Goal: Task Accomplishment & Management: Complete application form

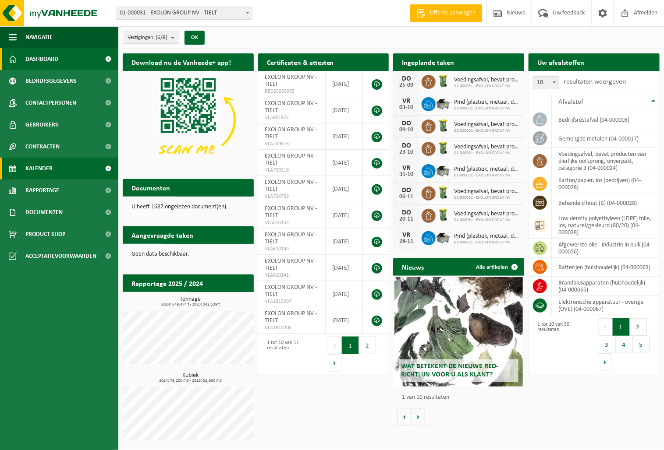
click at [56, 163] on link "Kalender" at bounding box center [59, 169] width 118 height 22
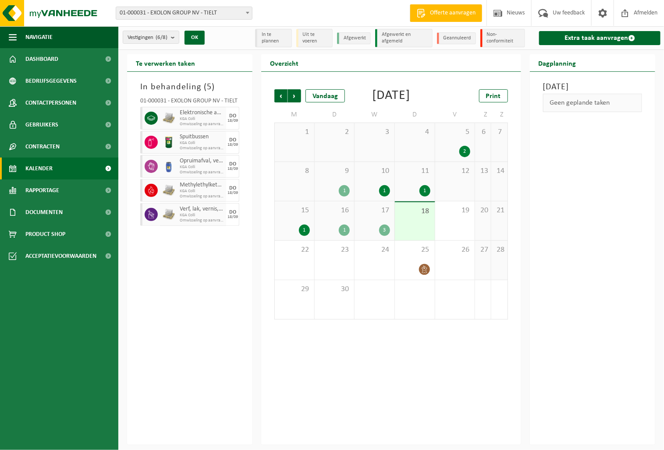
click at [44, 163] on span "Kalender" at bounding box center [38, 169] width 27 height 22
click at [593, 39] on link "Extra taak aanvragen" at bounding box center [599, 38] width 121 height 14
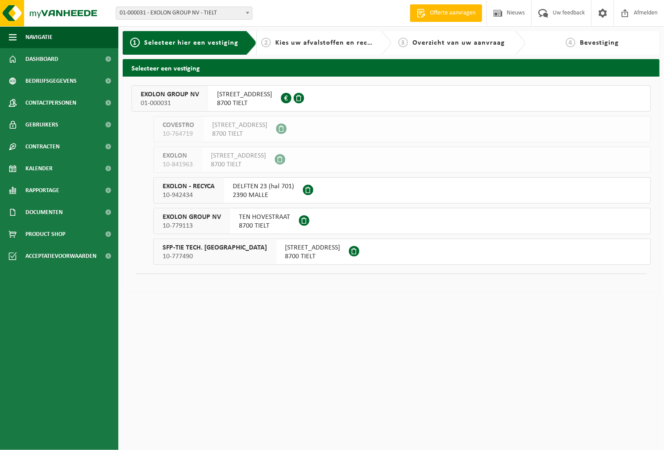
click at [162, 92] on span "EXOLON GROUP NV" at bounding box center [170, 94] width 58 height 9
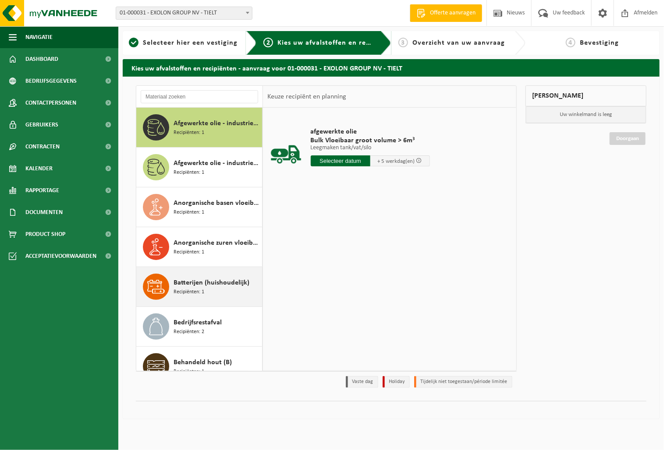
click at [193, 286] on span "Batterijen (huishoudelijk)" at bounding box center [211, 283] width 76 height 11
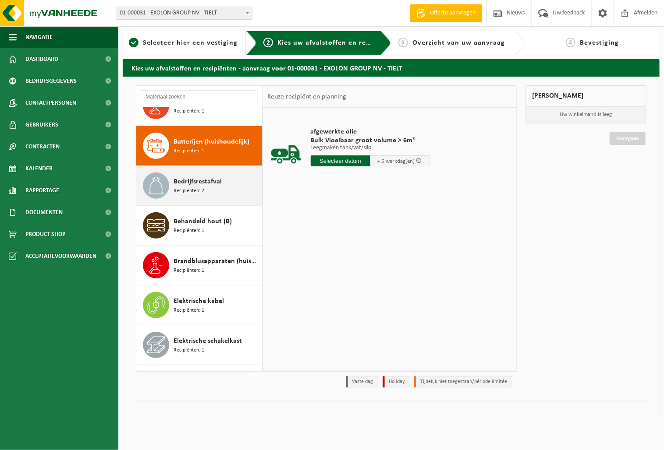
scroll to position [159, 0]
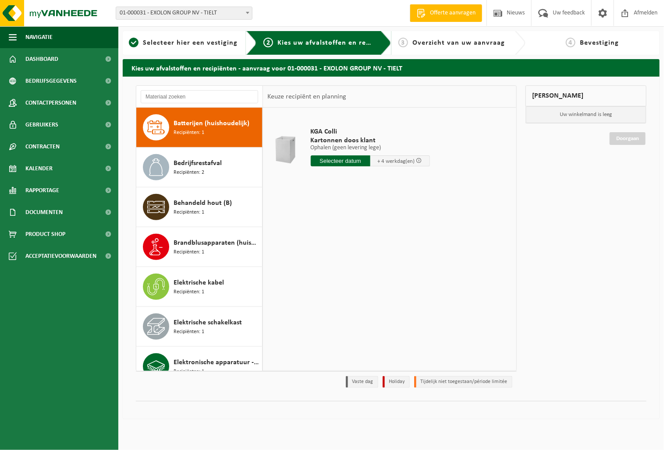
click at [327, 161] on input "text" at bounding box center [341, 161] width 60 height 11
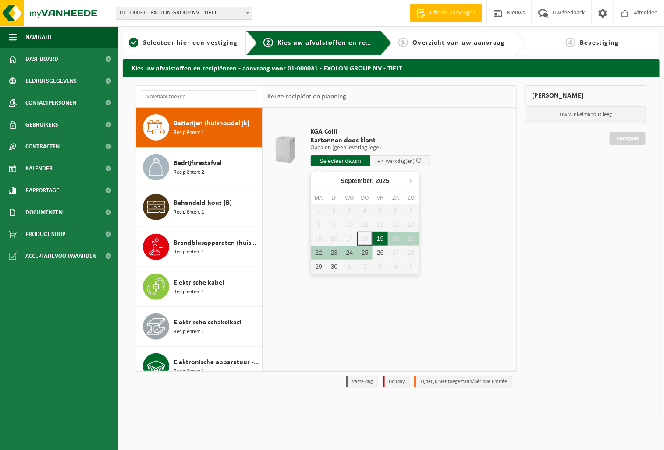
click at [377, 240] on div "19" at bounding box center [379, 239] width 15 height 14
type input "Van 2025-09-19"
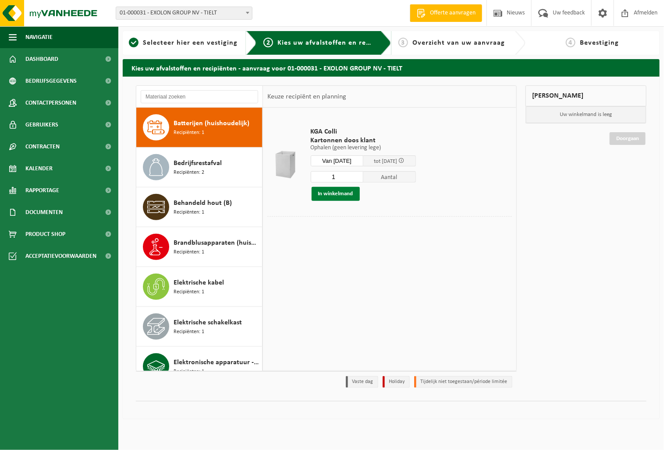
click at [326, 196] on button "In winkelmand" at bounding box center [335, 194] width 48 height 14
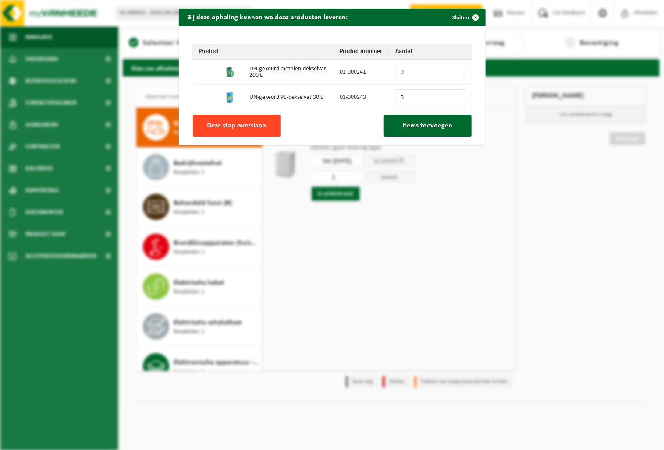
click at [258, 122] on span "Deze stap overslaan" at bounding box center [236, 125] width 59 height 7
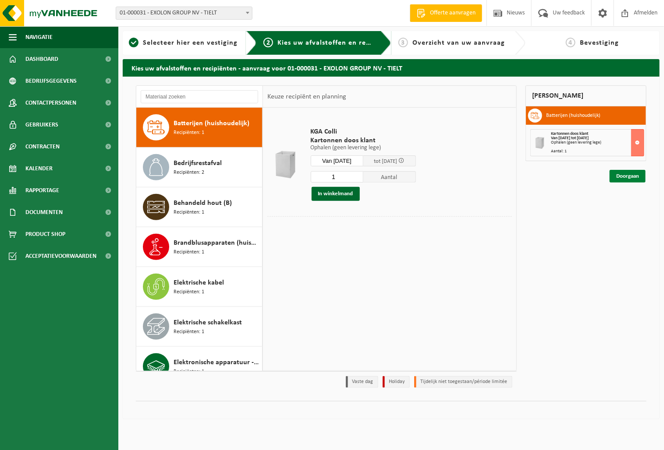
click at [616, 175] on link "Doorgaan" at bounding box center [627, 176] width 36 height 13
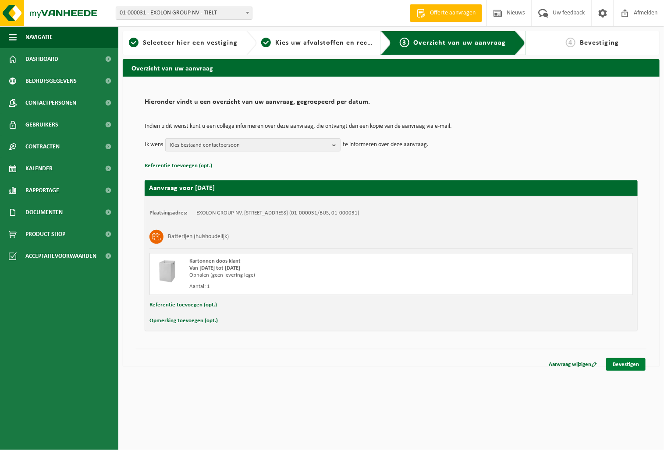
click at [618, 361] on link "Bevestigen" at bounding box center [625, 364] width 39 height 13
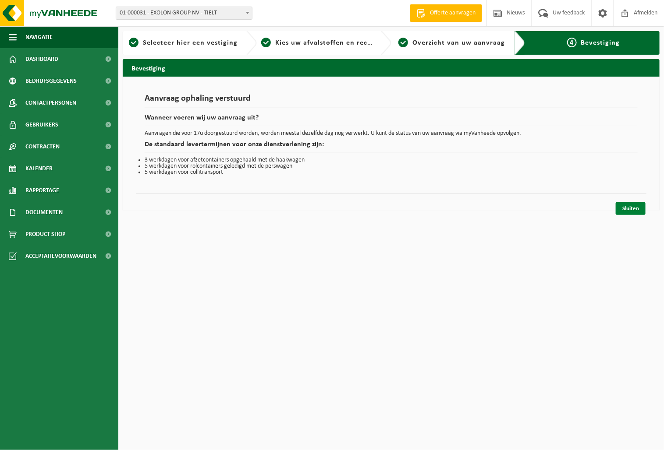
click at [638, 208] on link "Sluiten" at bounding box center [630, 208] width 30 height 13
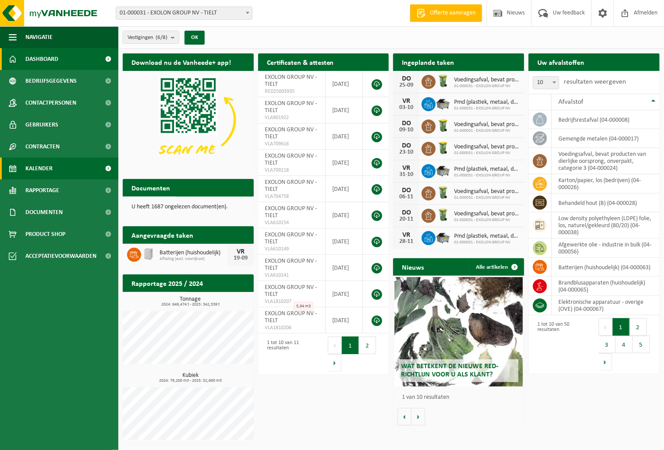
click at [38, 170] on span "Kalender" at bounding box center [38, 169] width 27 height 22
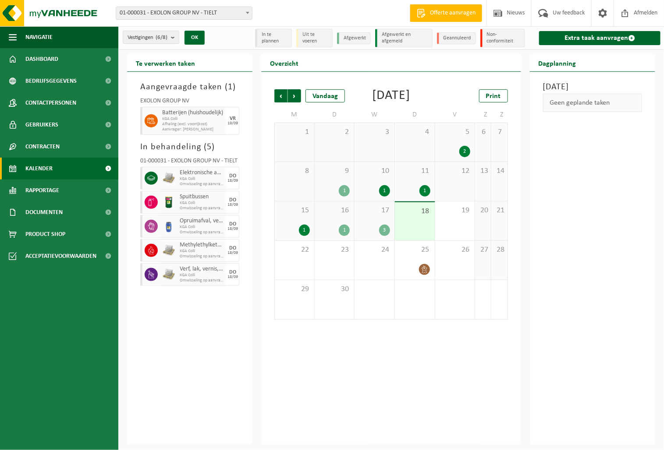
click at [186, 122] on span "Afhaling (excl. voorrijkost)" at bounding box center [193, 124] width 62 height 5
click at [228, 123] on div "19/09" at bounding box center [232, 123] width 11 height 4
